Goal: Task Accomplishment & Management: Use online tool/utility

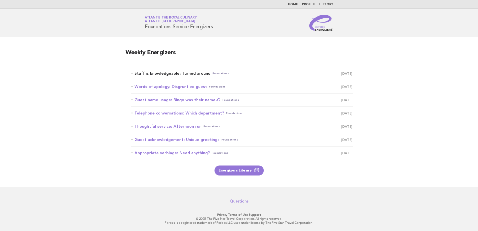
click at [204, 75] on link "Staff is knowledgeable: Turned around Foundations October 10" at bounding box center [242, 73] width 221 height 7
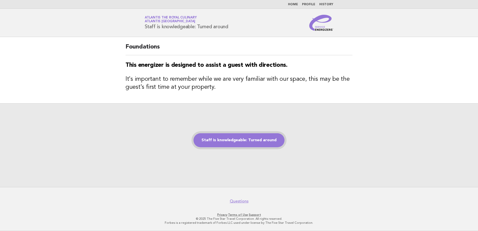
click at [248, 143] on link "Staff is knowledgeable: Turned around" at bounding box center [239, 140] width 91 height 14
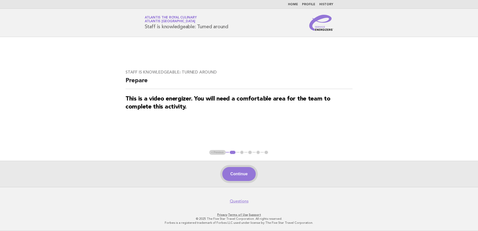
click at [247, 176] on button "Continue" at bounding box center [238, 174] width 33 height 14
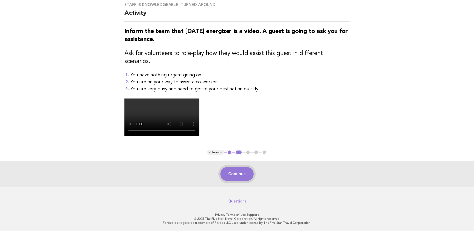
click at [243, 176] on button "Continue" at bounding box center [237, 174] width 33 height 14
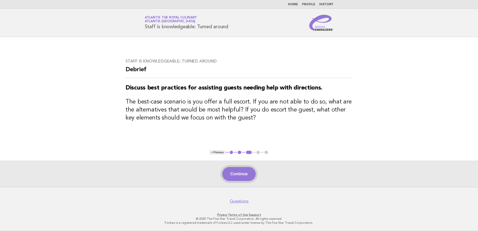
click at [234, 176] on button "Continue" at bounding box center [238, 174] width 33 height 14
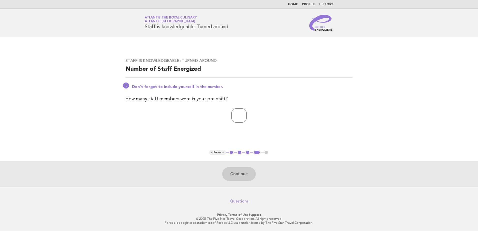
click at [236, 119] on input "number" at bounding box center [239, 116] width 15 height 14
type input "**"
click at [245, 170] on button "Continue" at bounding box center [238, 174] width 33 height 14
